Goal: Information Seeking & Learning: Learn about a topic

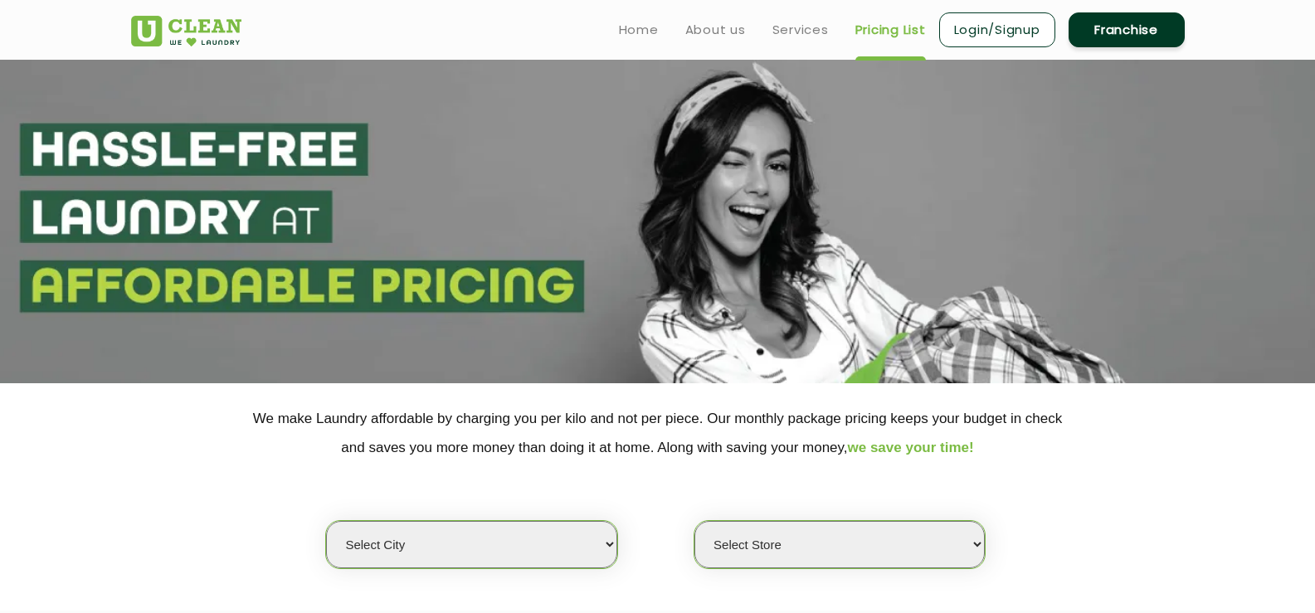
click at [607, 516] on div "Select city [GEOGRAPHIC_DATA] [GEOGRAPHIC_DATA] [GEOGRAPHIC_DATA] [GEOGRAPHIC_D…" at bounding box center [658, 515] width 1078 height 107
click at [587, 545] on select "Select city [GEOGRAPHIC_DATA] [GEOGRAPHIC_DATA] [GEOGRAPHIC_DATA] [GEOGRAPHIC_D…" at bounding box center [471, 544] width 290 height 47
select select "147"
click at [326, 521] on select "Select city [GEOGRAPHIC_DATA] [GEOGRAPHIC_DATA] [GEOGRAPHIC_DATA] [GEOGRAPHIC_D…" at bounding box center [471, 544] width 290 height 47
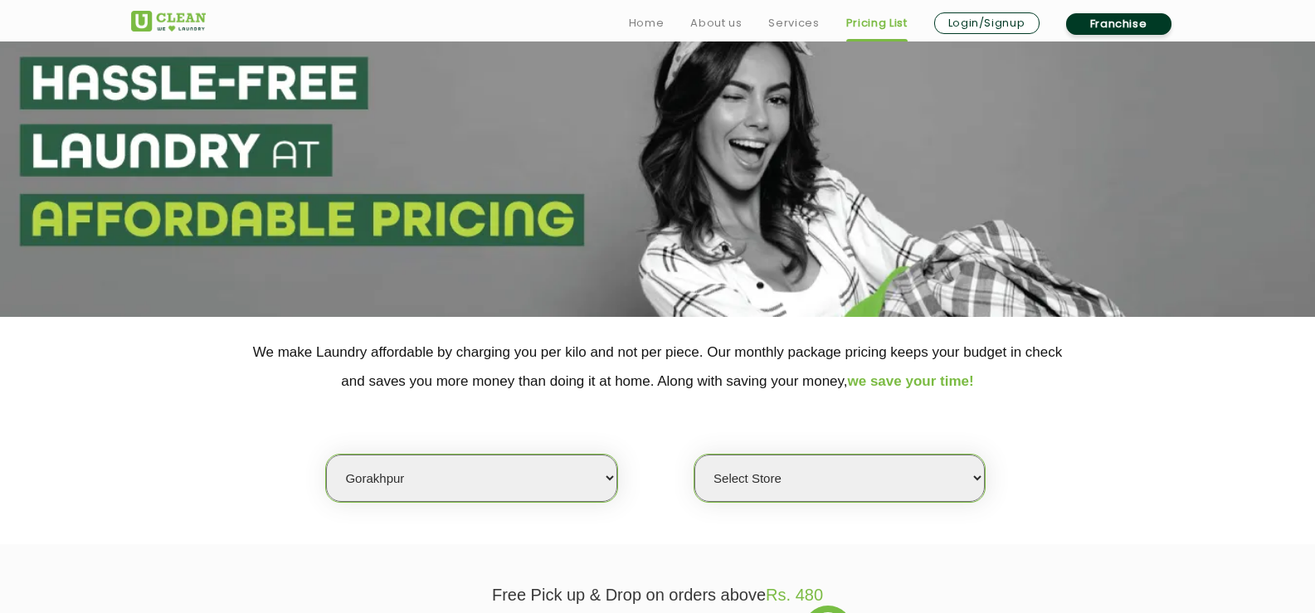
scroll to position [166, 0]
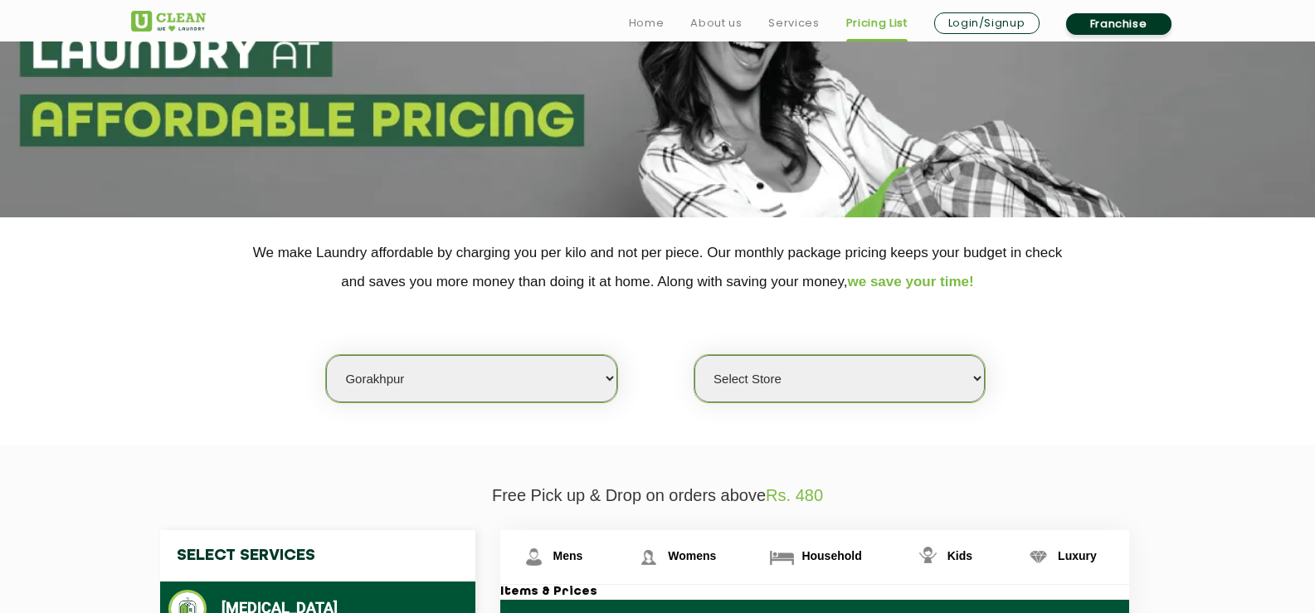
click at [963, 382] on select "Select Store [GEOGRAPHIC_DATA]" at bounding box center [839, 378] width 290 height 47
select select "430"
click at [694, 355] on select "Select Store [GEOGRAPHIC_DATA]" at bounding box center [839, 378] width 290 height 47
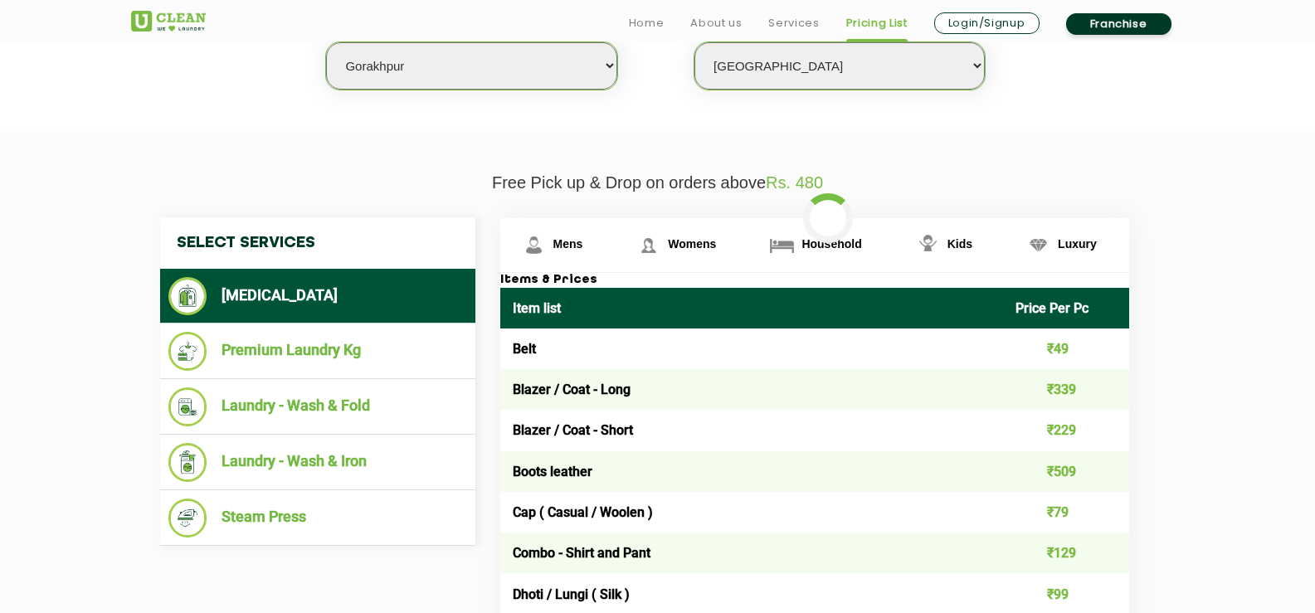
scroll to position [581, 0]
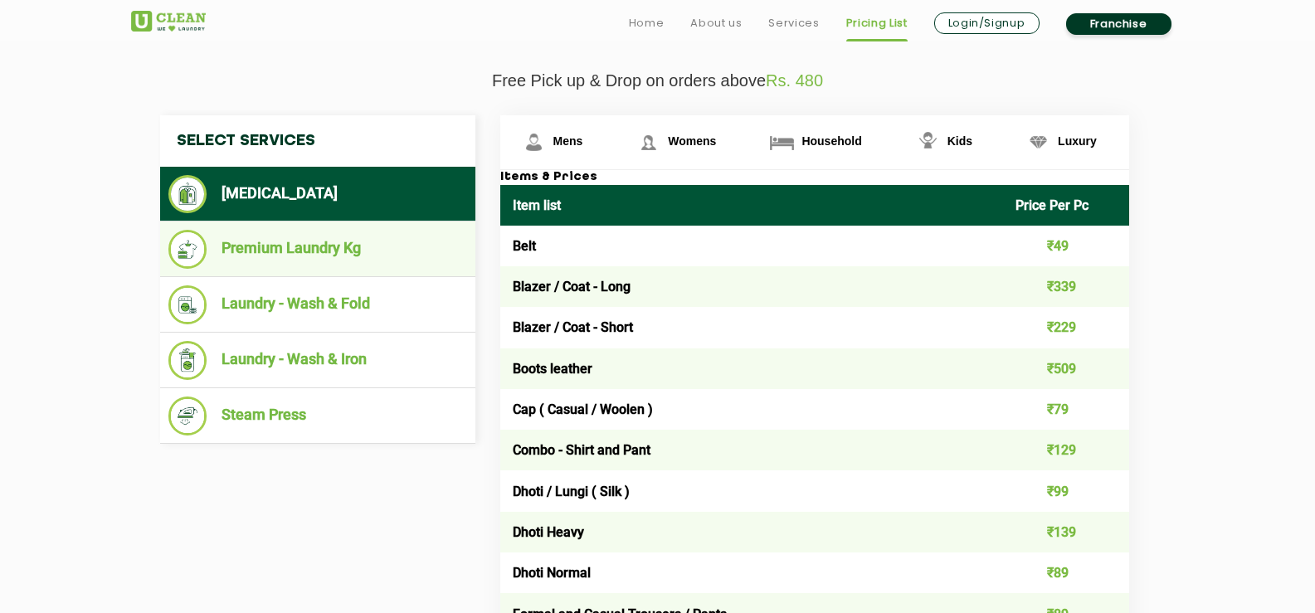
click at [390, 265] on li "Premium Laundry Kg" at bounding box center [317, 249] width 299 height 39
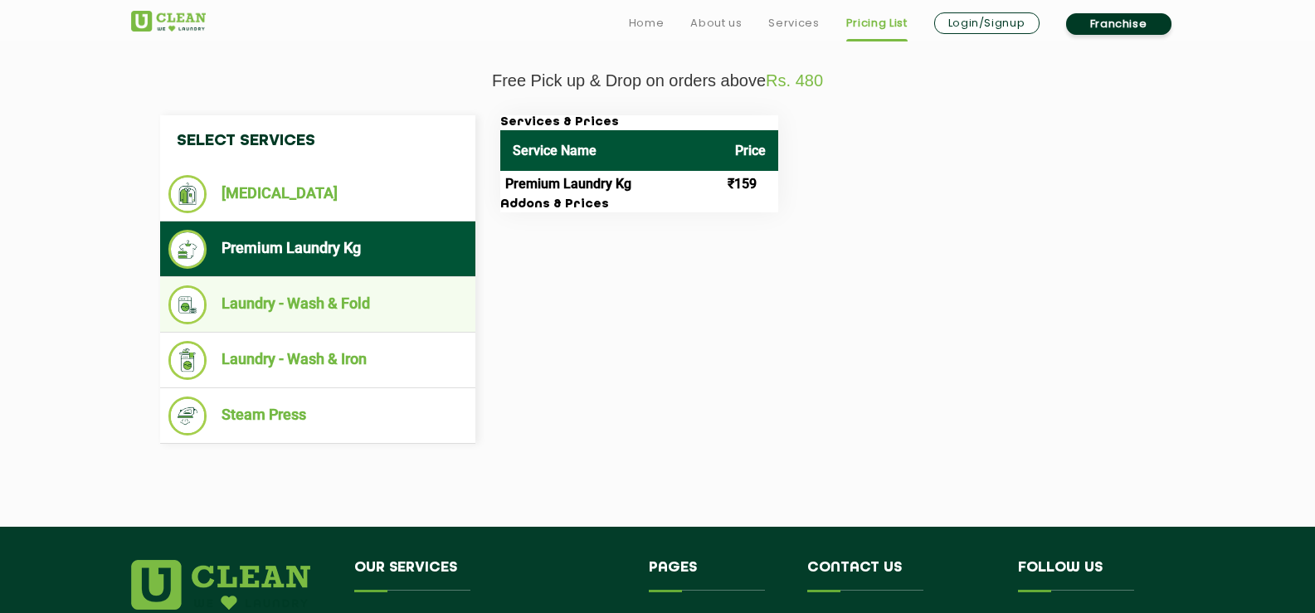
click at [377, 291] on li "Laundry - Wash & Fold" at bounding box center [317, 304] width 299 height 39
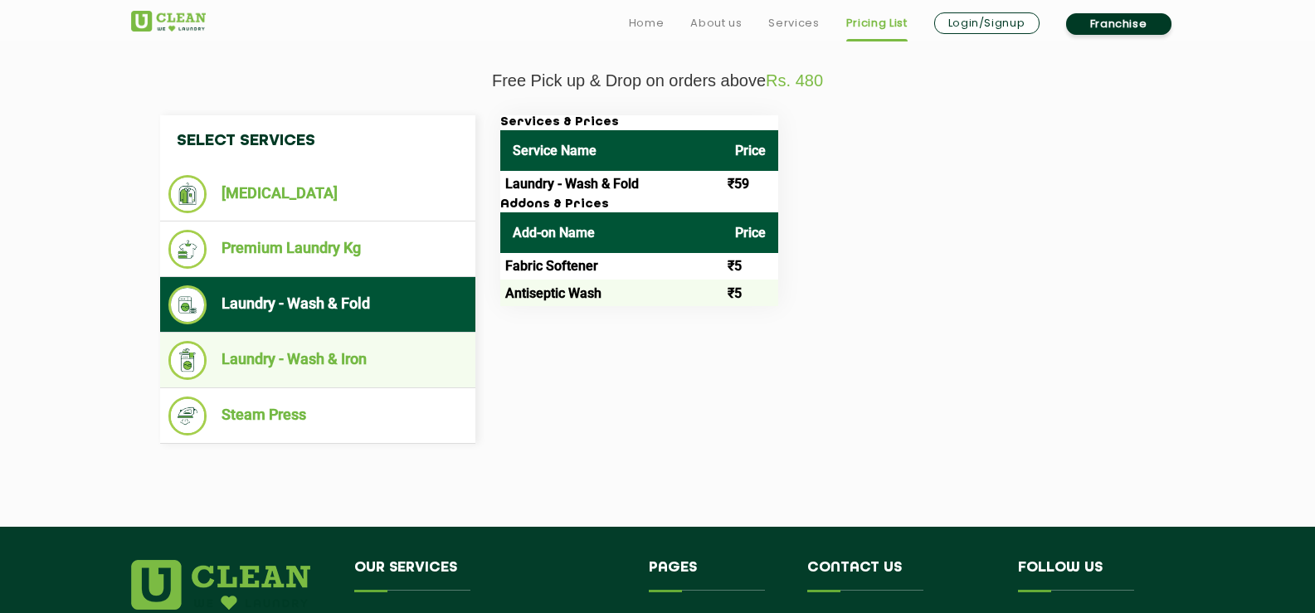
click at [385, 367] on li "Laundry - Wash & Iron" at bounding box center [317, 360] width 299 height 39
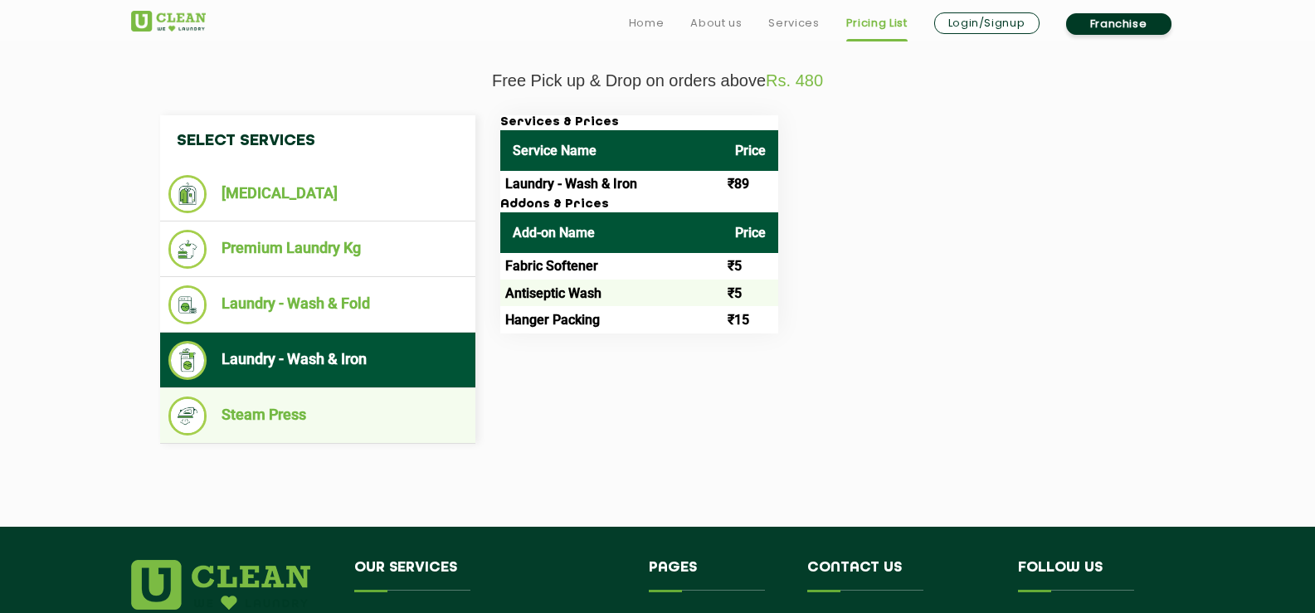
click at [342, 420] on li "Steam Press" at bounding box center [317, 416] width 299 height 39
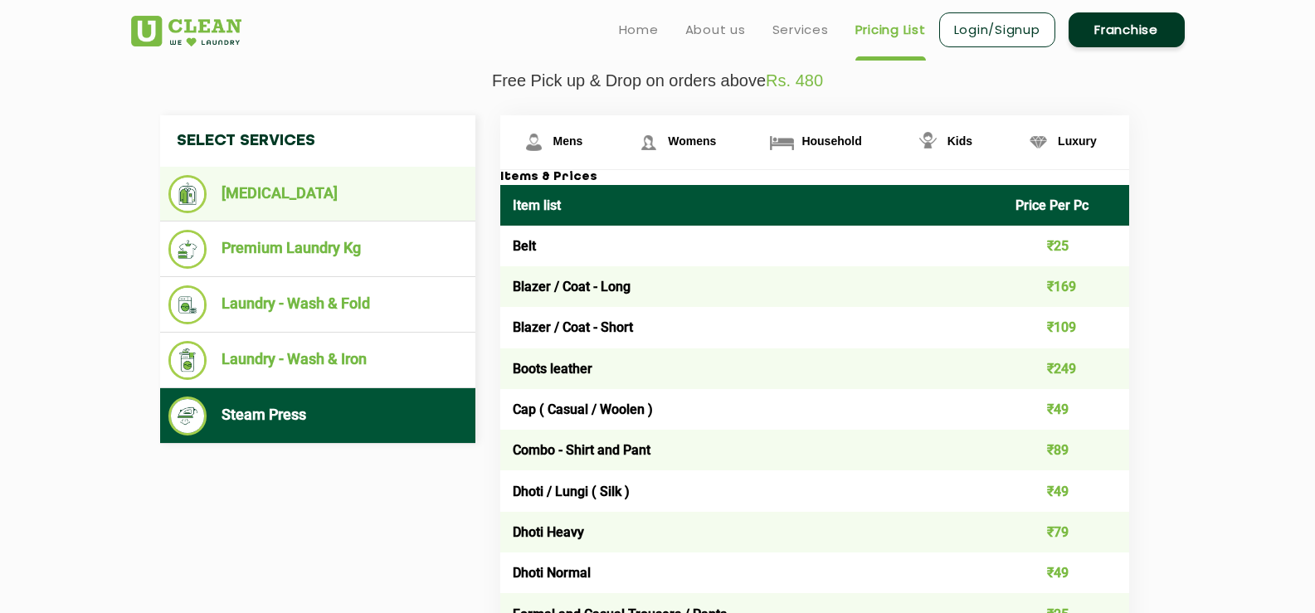
click at [376, 202] on li "[MEDICAL_DATA]" at bounding box center [317, 194] width 299 height 38
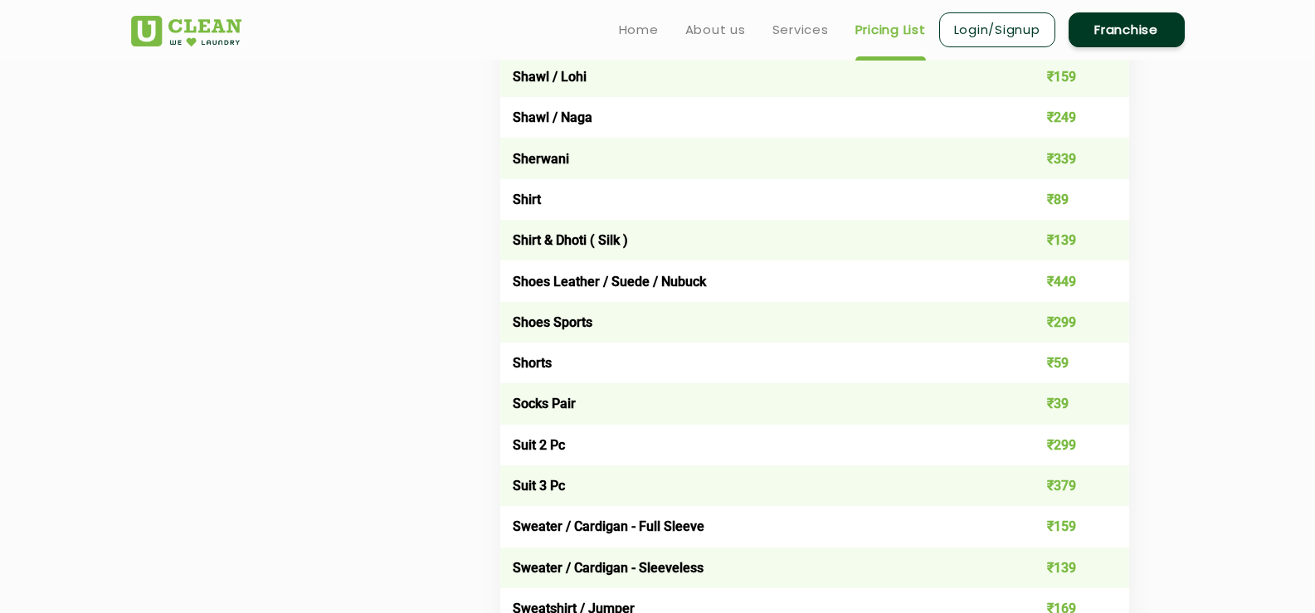
scroll to position [2323, 0]
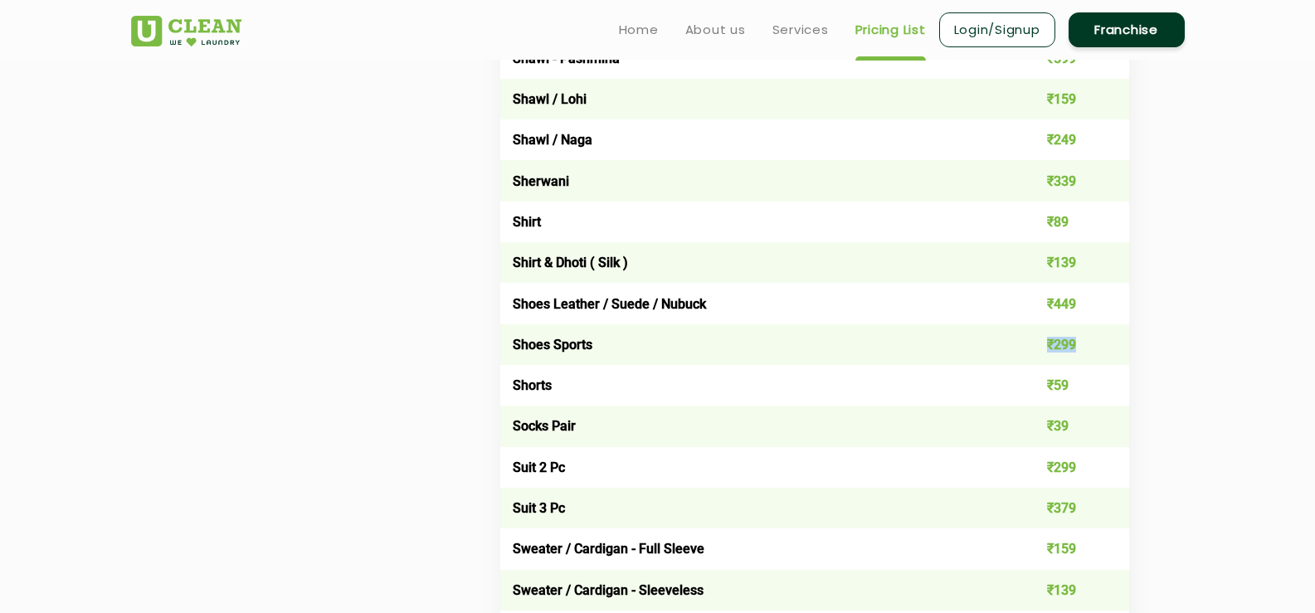
drag, startPoint x: 1078, startPoint y: 341, endPoint x: 996, endPoint y: 340, distance: 82.1
click at [1045, 344] on td "₹299" at bounding box center [1066, 344] width 126 height 41
click at [995, 340] on td "Shoes Sports" at bounding box center [752, 344] width 504 height 41
drag, startPoint x: 1093, startPoint y: 296, endPoint x: 1025, endPoint y: 309, distance: 68.5
click at [1029, 309] on td "₹449" at bounding box center [1066, 303] width 126 height 41
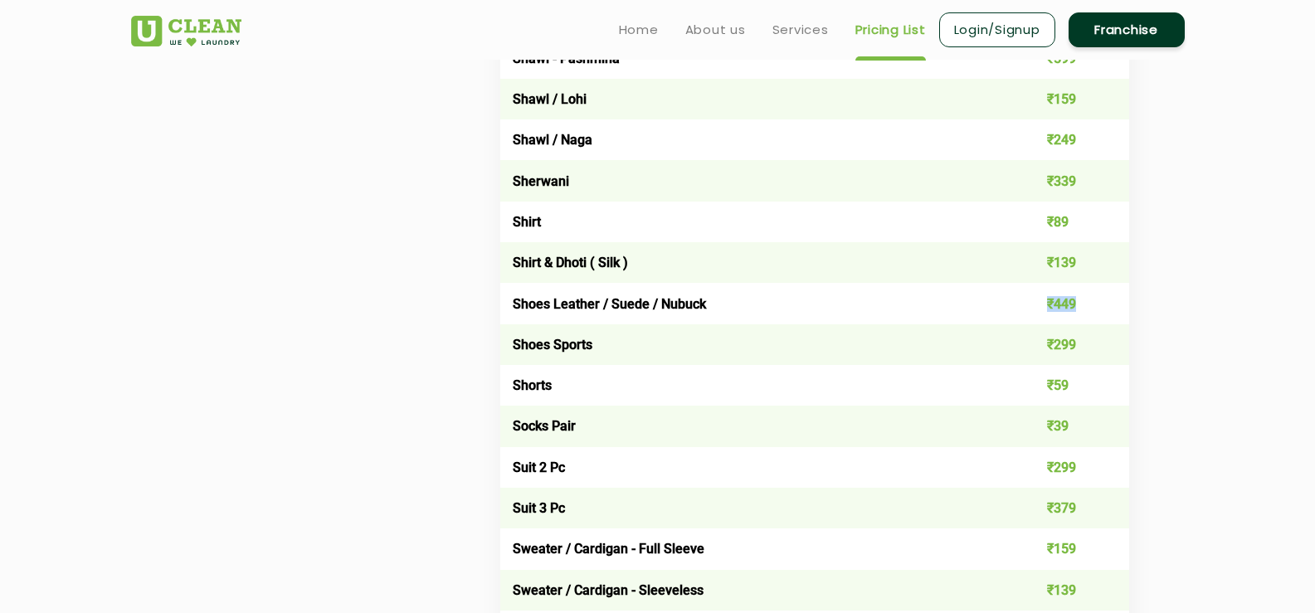
drag, startPoint x: 1025, startPoint y: 309, endPoint x: 851, endPoint y: 315, distance: 174.3
click at [1025, 309] on td "₹449" at bounding box center [1066, 303] width 126 height 41
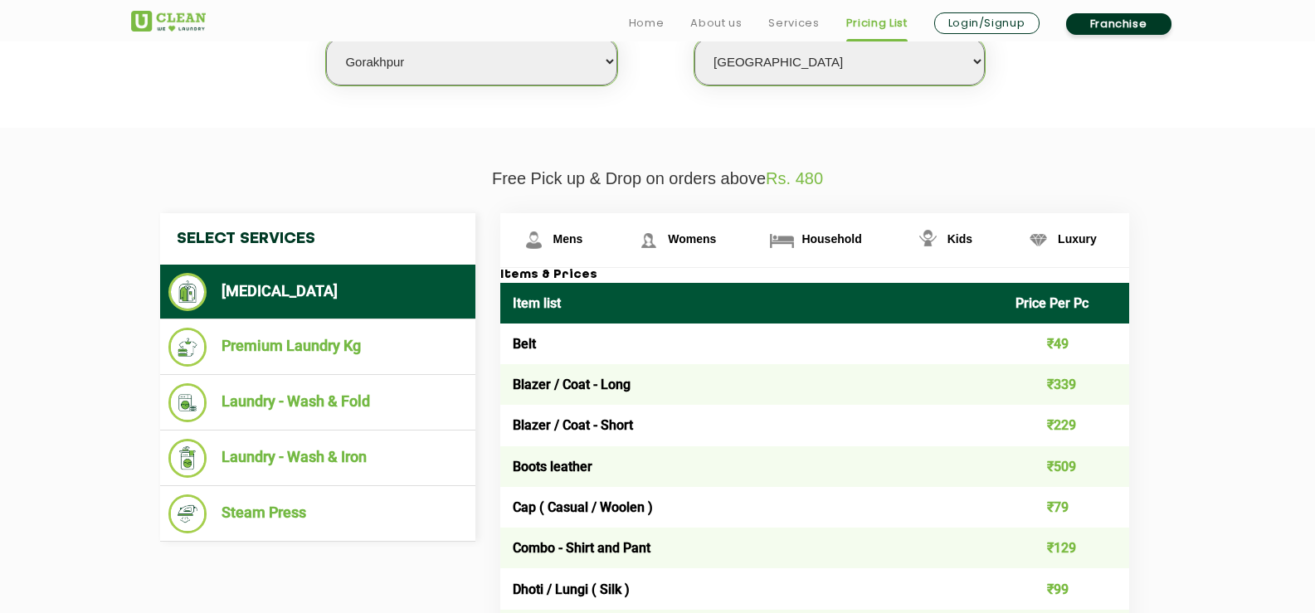
scroll to position [498, 0]
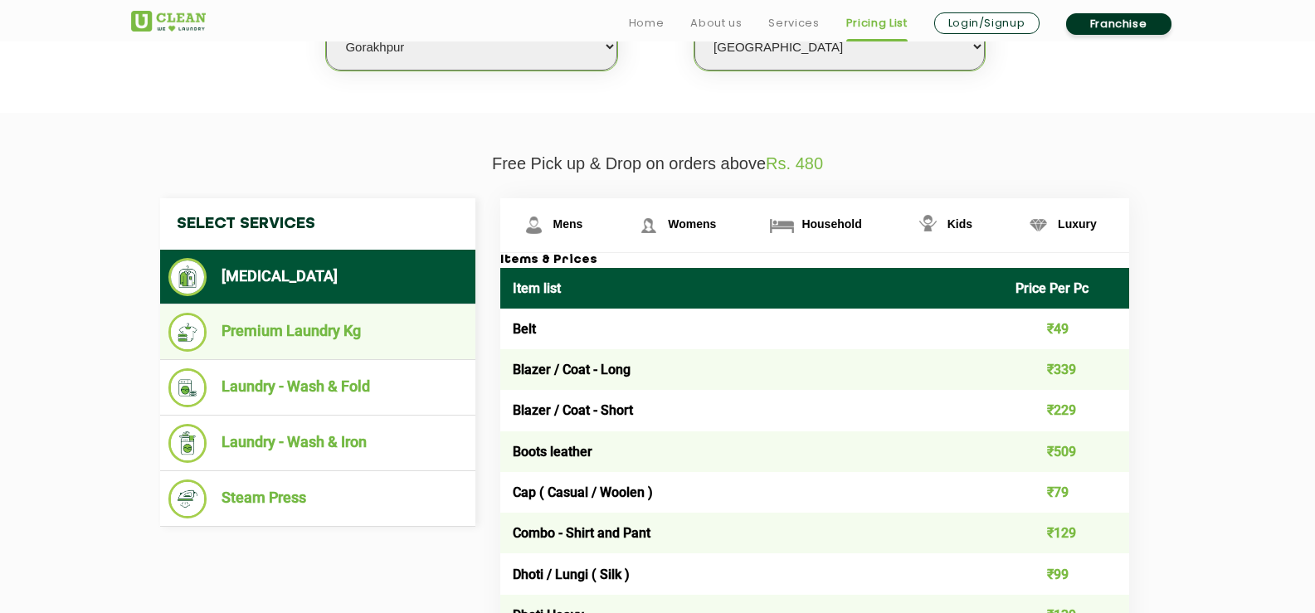
click at [420, 325] on li "Premium Laundry Kg" at bounding box center [317, 332] width 299 height 39
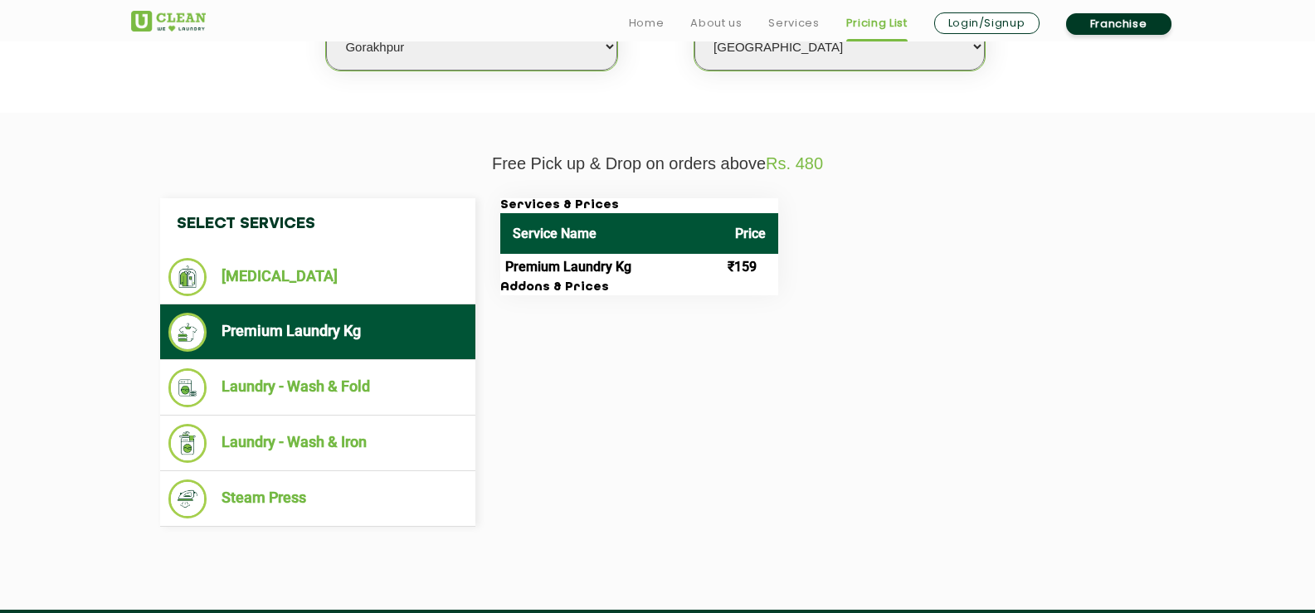
click at [323, 356] on ul "Premium Laundry Kg" at bounding box center [317, 332] width 315 height 56
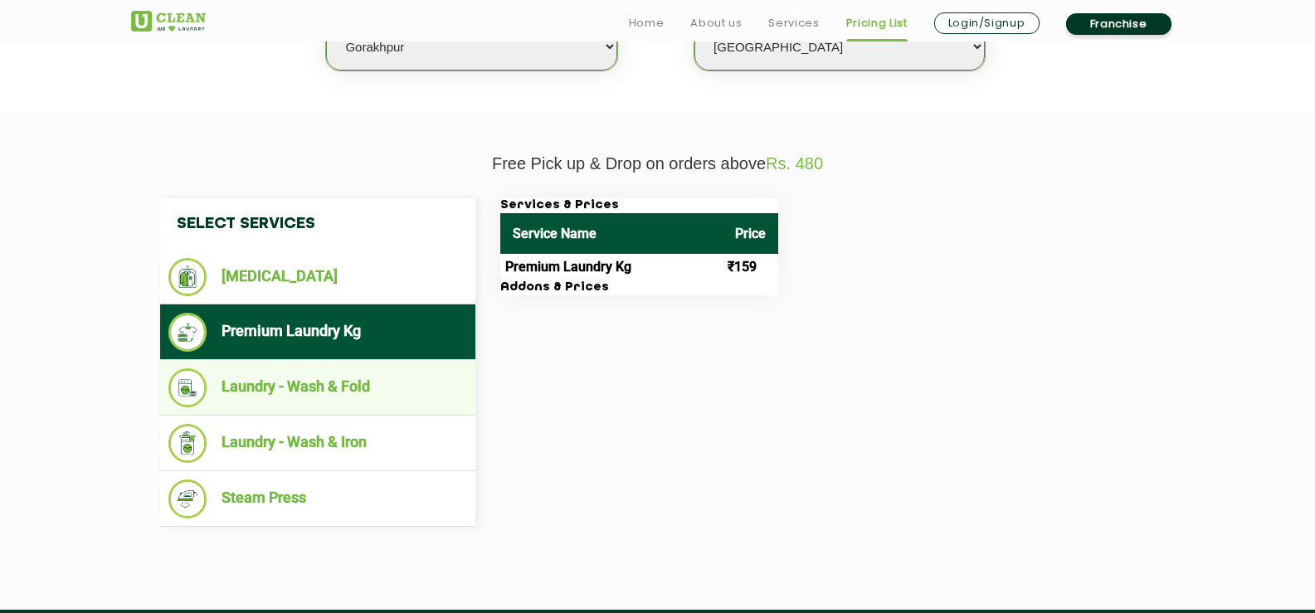
click at [338, 406] on li "Laundry - Wash & Fold" at bounding box center [317, 387] width 299 height 39
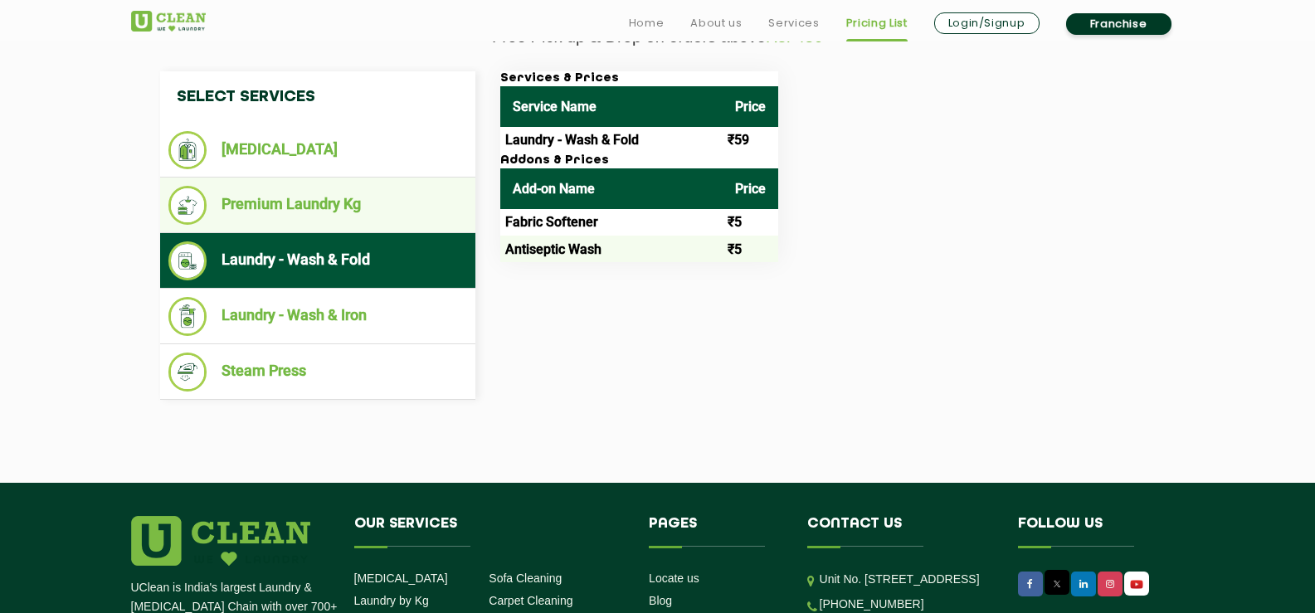
scroll to position [664, 0]
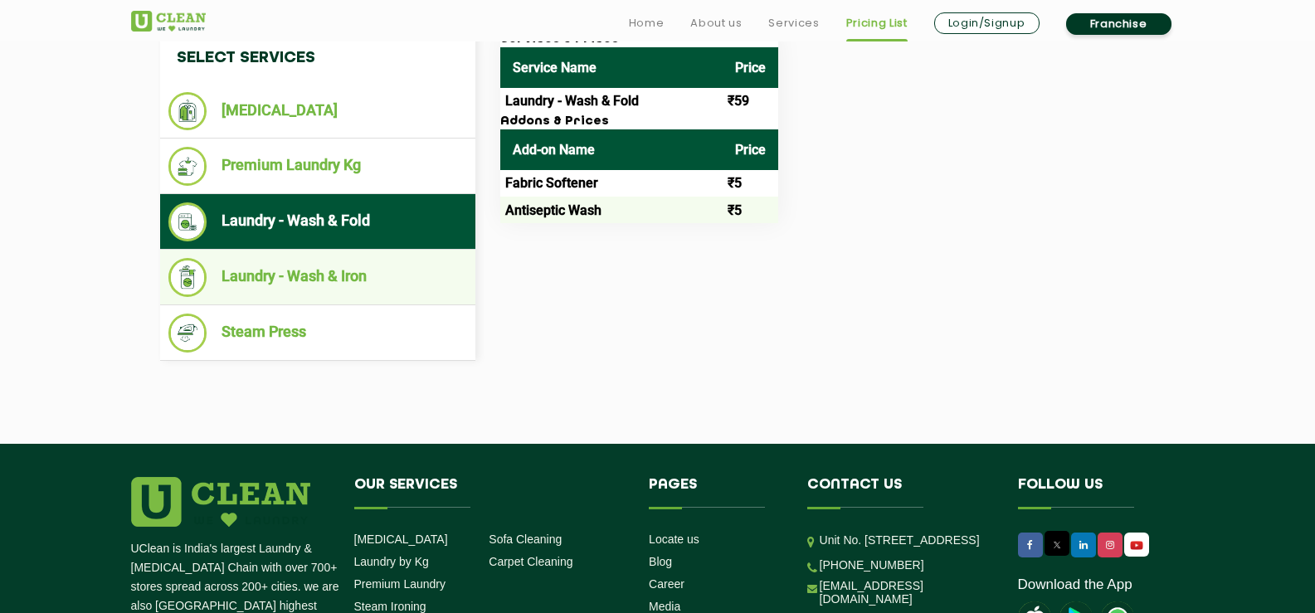
click at [397, 285] on li "Laundry - Wash & Iron" at bounding box center [317, 277] width 299 height 39
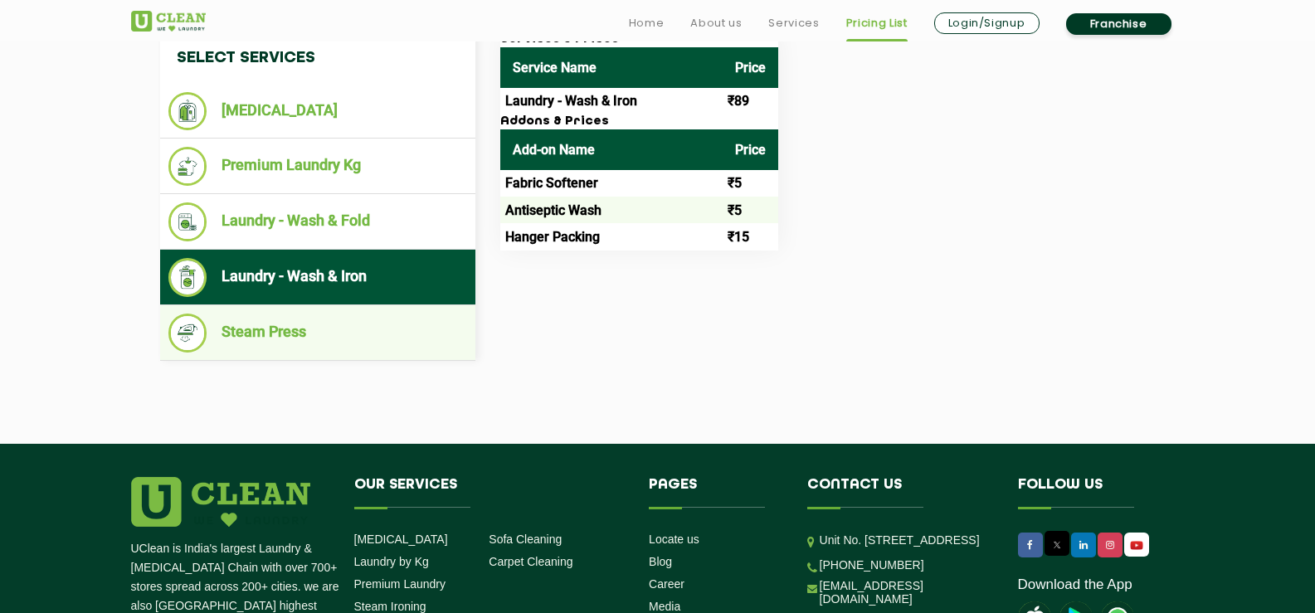
click at [372, 336] on li "Steam Press" at bounding box center [317, 333] width 299 height 39
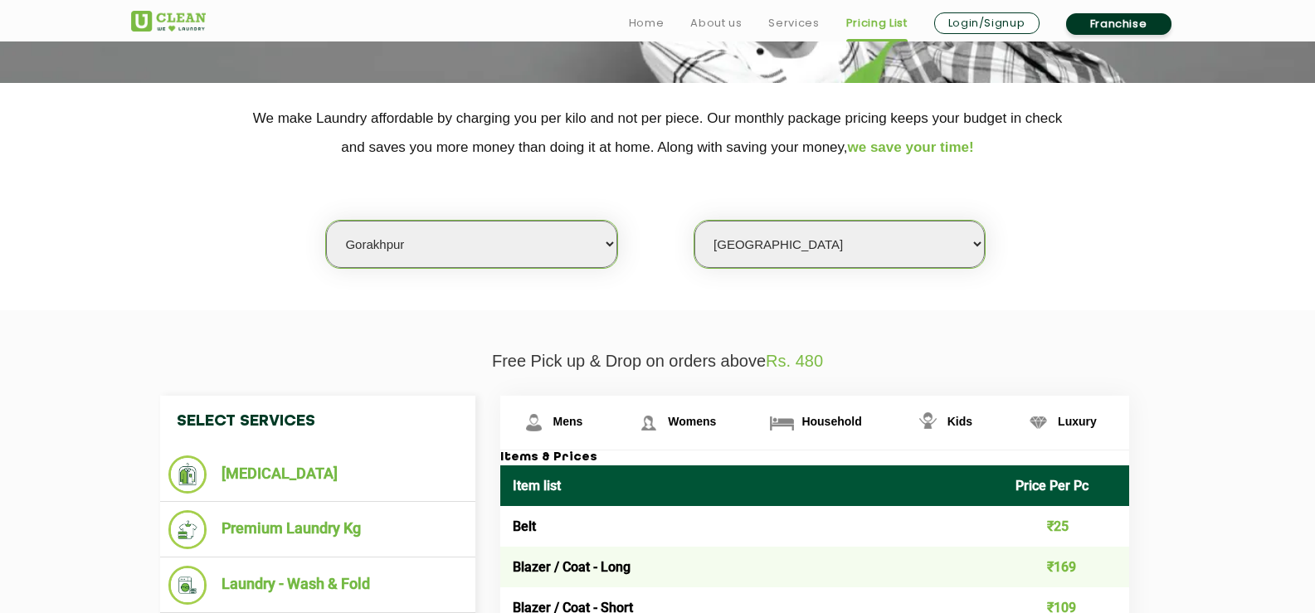
scroll to position [332, 0]
